Goal: Find specific page/section: Find specific page/section

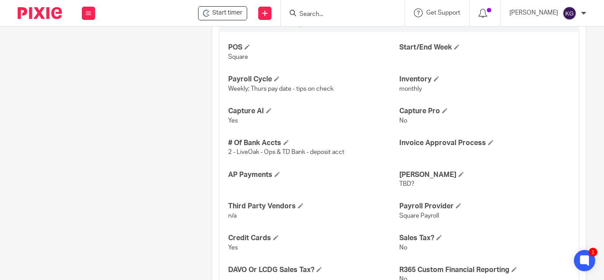
scroll to position [713, 0]
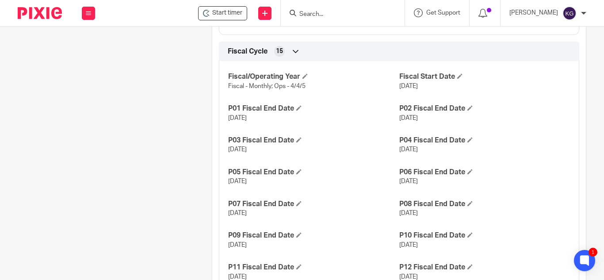
click at [326, 16] on input "Search" at bounding box center [338, 15] width 80 height 8
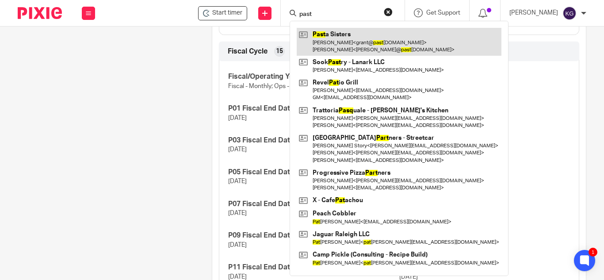
type input "past"
click at [337, 38] on link at bounding box center [398, 41] width 205 height 27
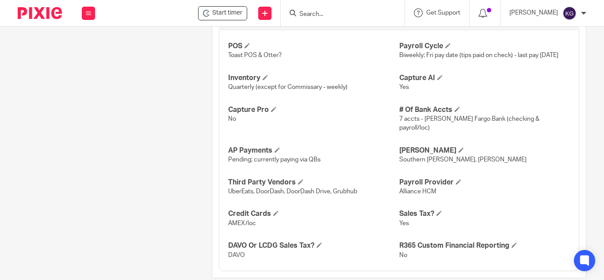
scroll to position [935, 0]
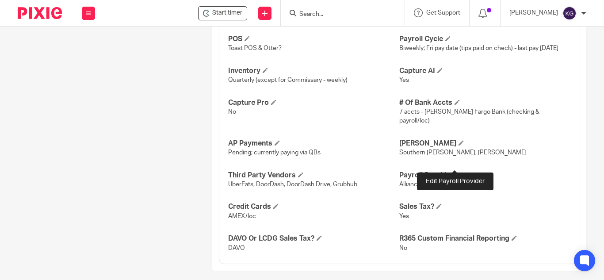
click at [456, 172] on span at bounding box center [458, 174] width 5 height 5
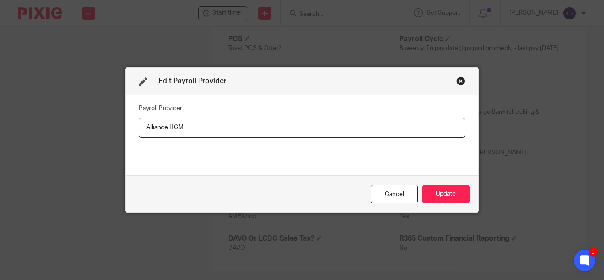
click at [142, 127] on input "Alliance HCM" at bounding box center [302, 128] width 326 height 20
type input "R365 Alliance HCM"
click at [447, 195] on button "Update" at bounding box center [445, 194] width 47 height 19
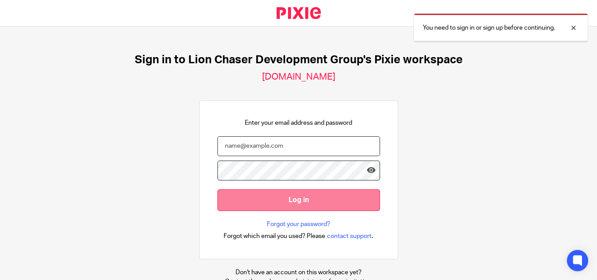
type input "[EMAIL_ADDRESS][DOMAIN_NAME]"
click at [303, 201] on input "Log in" at bounding box center [298, 200] width 163 height 22
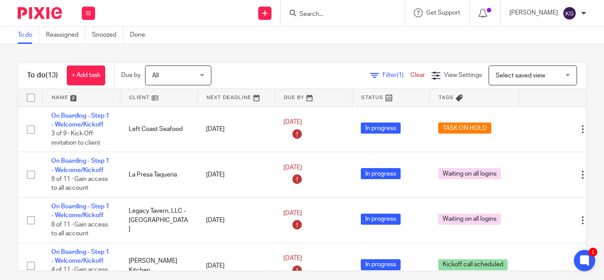
click at [354, 16] on input "Search" at bounding box center [338, 15] width 80 height 8
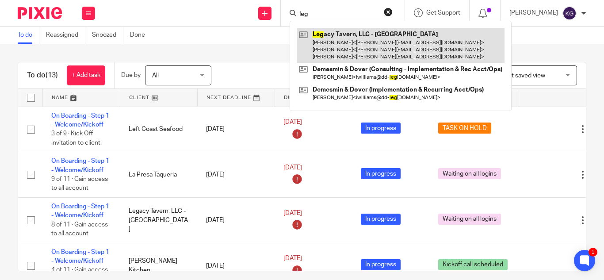
type input "leg"
click at [356, 46] on link at bounding box center [400, 45] width 208 height 35
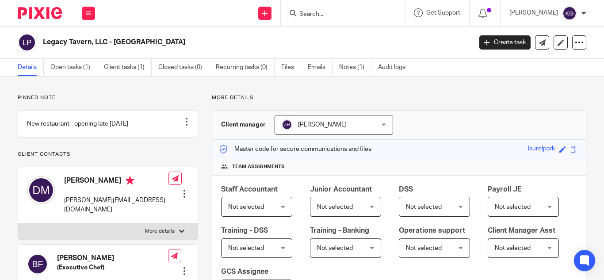
scroll to position [221, 0]
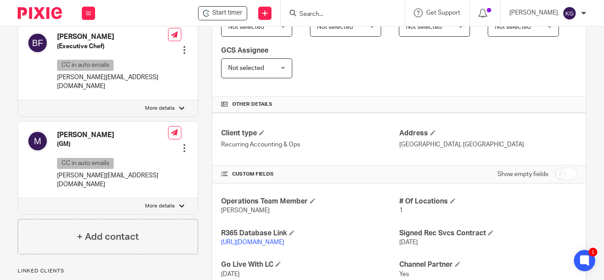
click at [284, 242] on link "https://legacytavern.restaurant365.com/" at bounding box center [252, 242] width 63 height 6
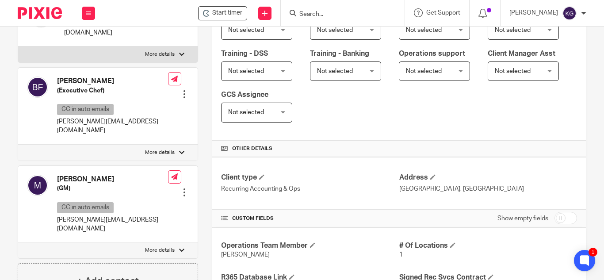
scroll to position [133, 0]
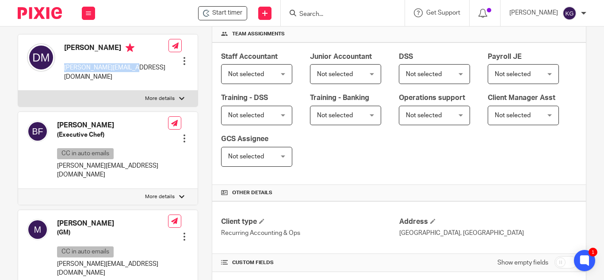
drag, startPoint x: 129, startPoint y: 78, endPoint x: 64, endPoint y: 79, distance: 65.0
click at [64, 79] on p "dan@laurelparkclt.com" at bounding box center [116, 72] width 104 height 18
copy p "dan@laurelparkclt.com"
